Goal: Task Accomplishment & Management: Manage account settings

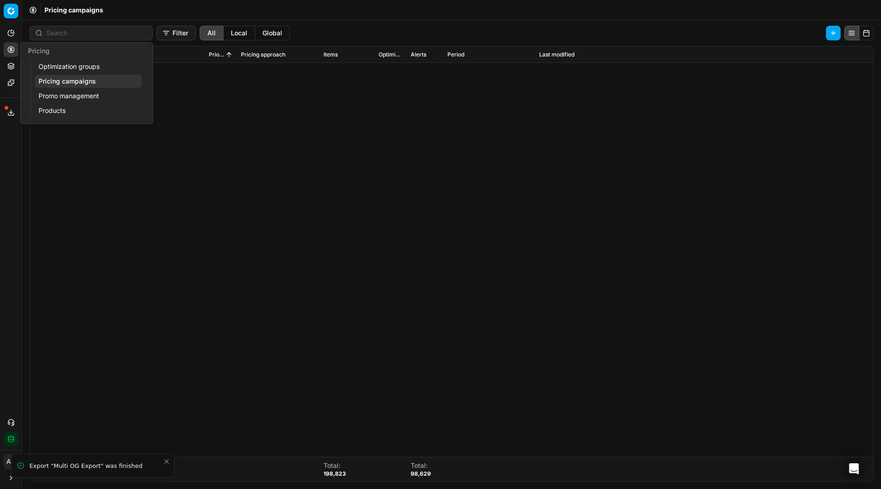
scroll to position [1154, 0]
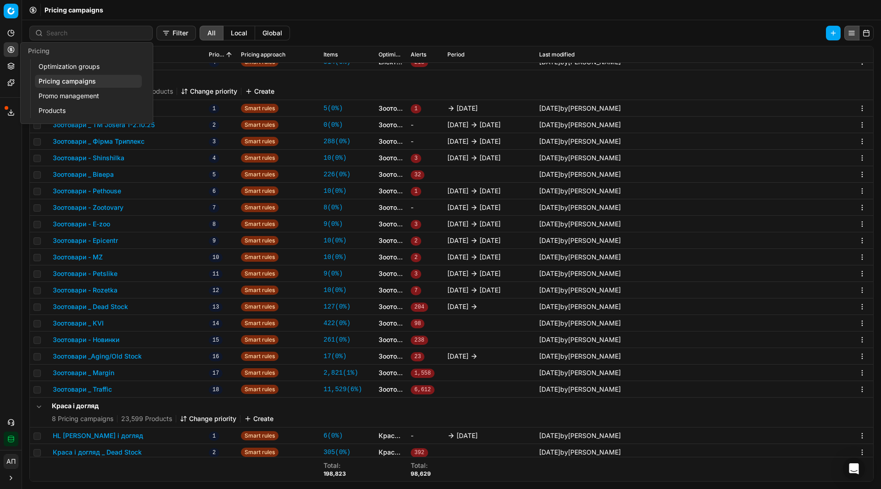
click at [51, 66] on link "Optimization groups" at bounding box center [88, 66] width 107 height 13
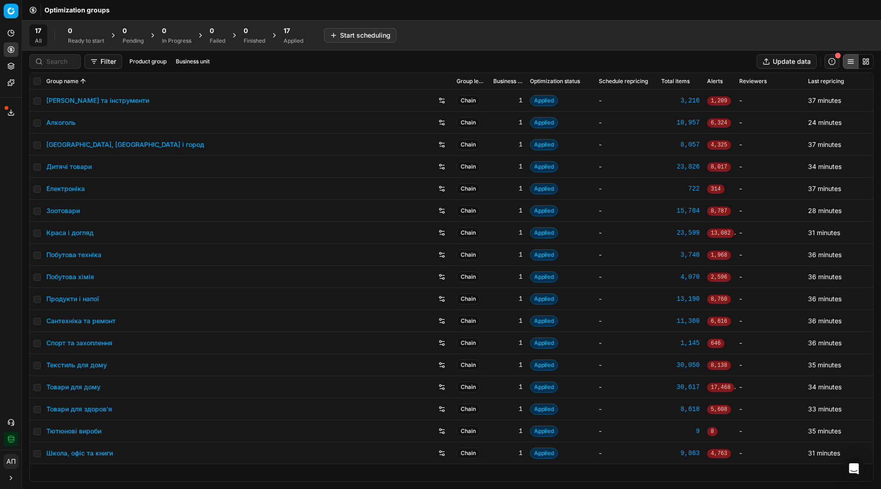
click at [64, 211] on link "Зоотовари" at bounding box center [62, 210] width 33 height 9
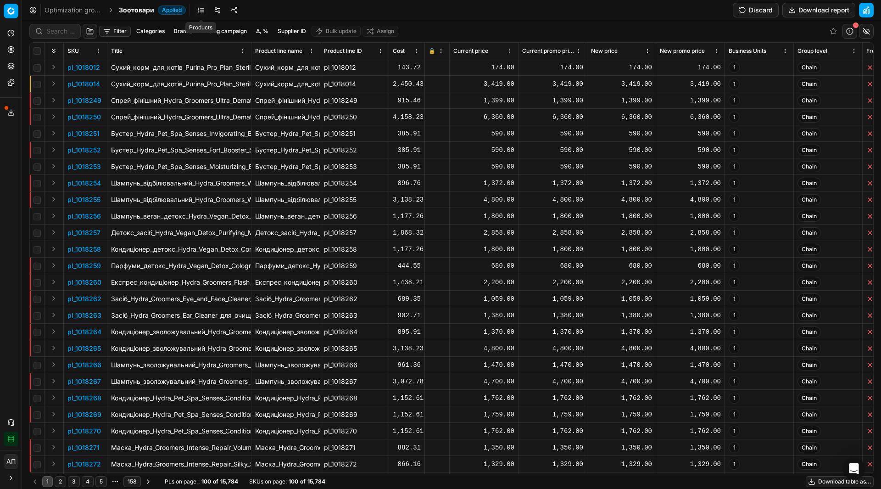
click at [204, 12] on link at bounding box center [201, 10] width 15 height 15
click at [220, 11] on link at bounding box center [217, 10] width 15 height 15
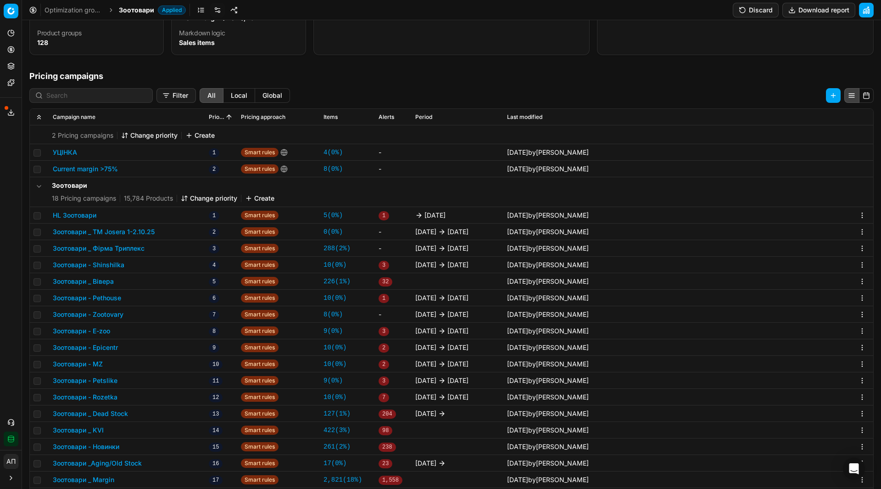
scroll to position [166, 0]
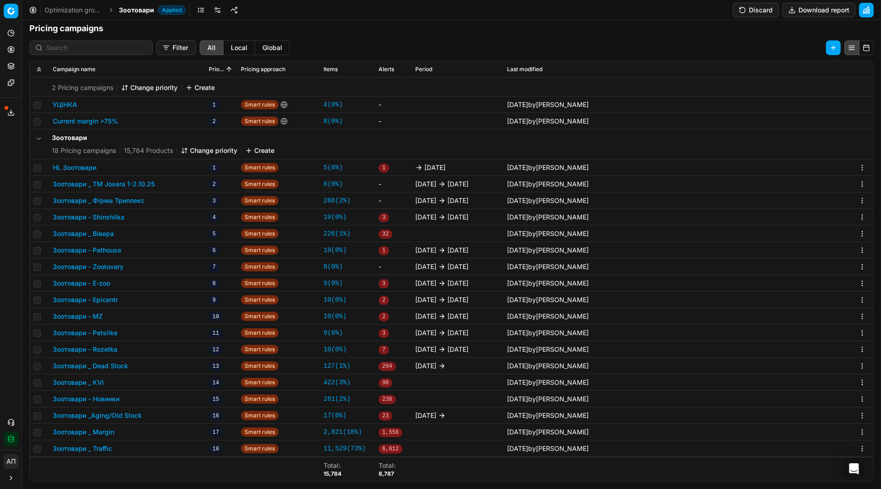
click at [118, 184] on button "Зоотовари _ ТМ Josera 1-2.10.25" at bounding box center [104, 183] width 102 height 9
click at [128, 202] on button "Зоотовари _ Фірма Триплекс" at bounding box center [99, 200] width 92 height 9
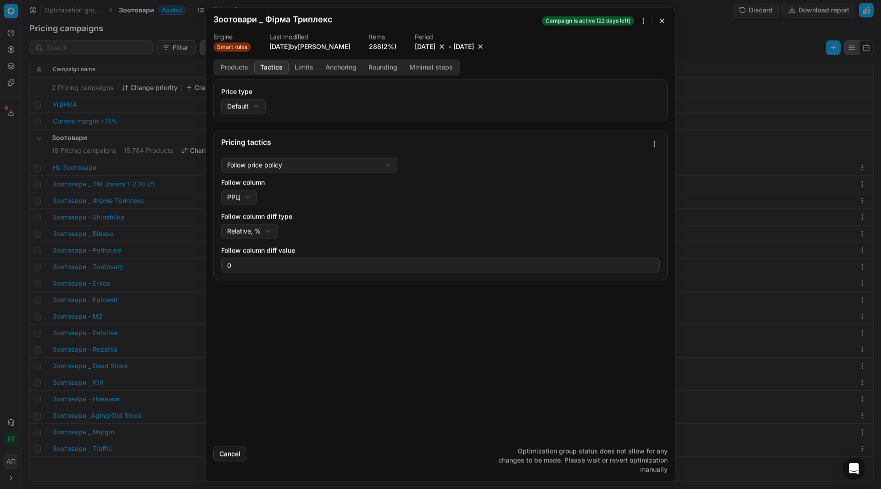
click at [280, 65] on button "Tactics" at bounding box center [271, 67] width 34 height 13
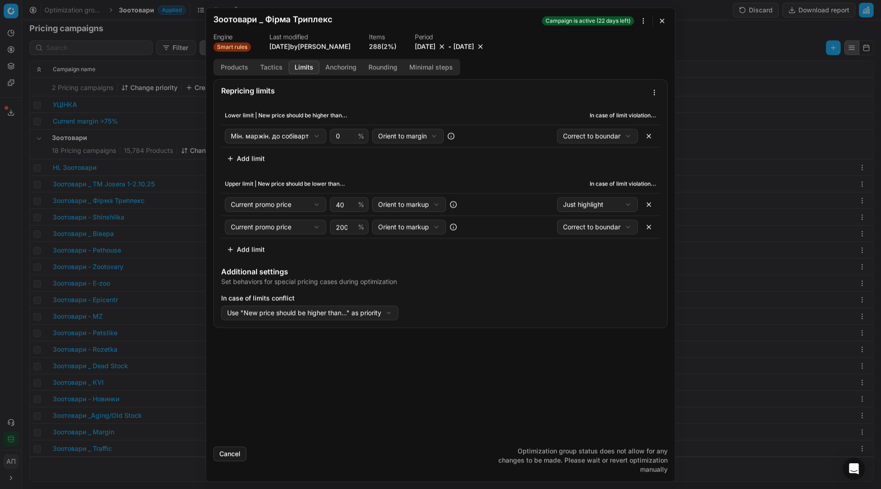
click at [304, 65] on button "Limits" at bounding box center [304, 67] width 31 height 13
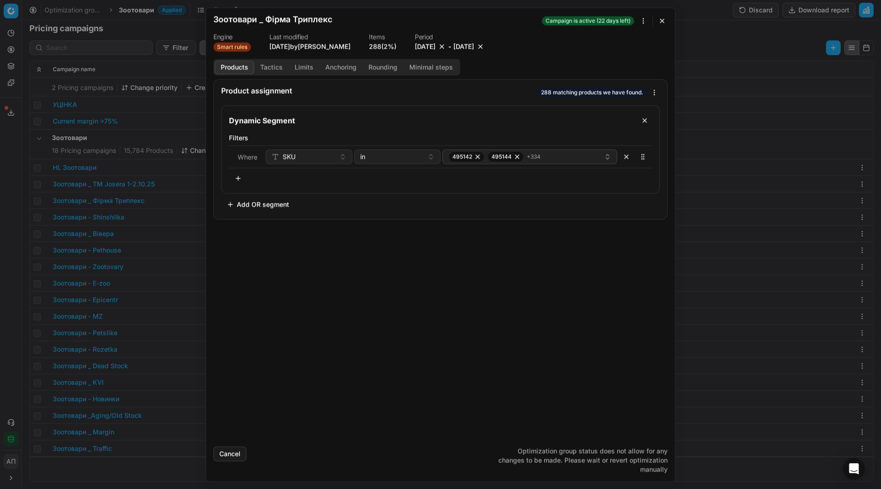
click at [236, 64] on button "Products" at bounding box center [234, 67] width 39 height 13
drag, startPoint x: 341, startPoint y: 24, endPoint x: 216, endPoint y: 19, distance: 125.4
click at [216, 19] on div "Зоотовари _ Фірма Триплекс Campaign is active (22 days left)" at bounding box center [434, 20] width 443 height 11
copy h2 "Зоотовари _ Фірма Триплекс"
click at [344, 443] on div "Cancel Optimization group status does not allow for any changes to be made. Ple…" at bounding box center [440, 456] width 454 height 35
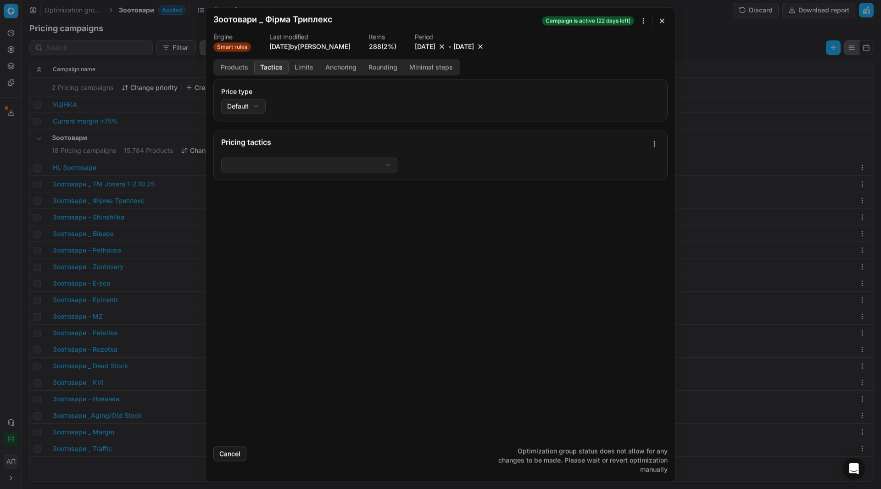
click at [273, 68] on button "Tactics" at bounding box center [271, 67] width 34 height 13
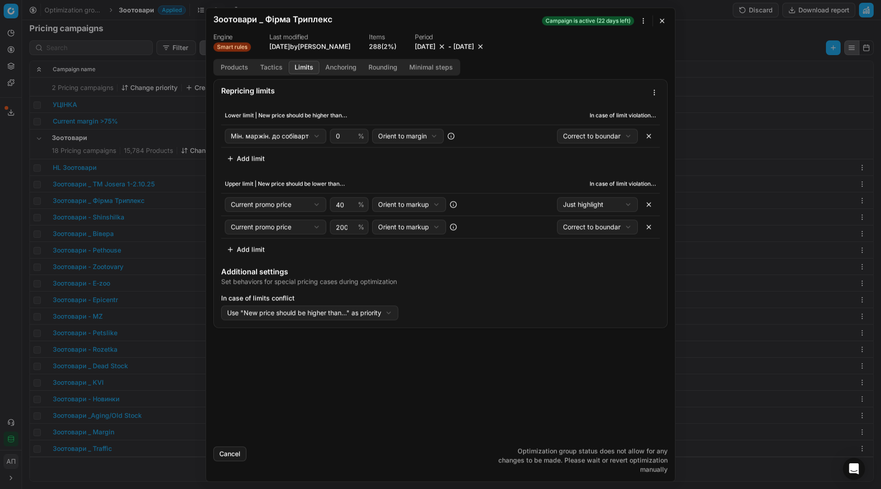
click at [293, 69] on button "Limits" at bounding box center [304, 67] width 31 height 13
click at [663, 22] on button "button" at bounding box center [662, 20] width 11 height 11
